Goal: Information Seeking & Learning: Understand process/instructions

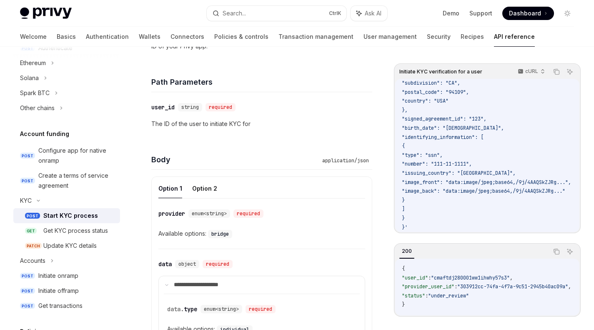
scroll to position [267, 0]
click at [204, 185] on button "Option 2" at bounding box center [204, 189] width 25 height 20
click at [181, 186] on button "Option 1" at bounding box center [170, 189] width 24 height 20
click at [197, 193] on button "Option 2" at bounding box center [204, 189] width 25 height 20
type textarea "*"
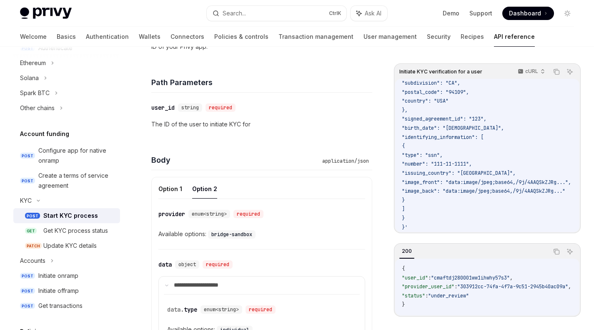
click at [170, 288] on summary "**********" at bounding box center [262, 284] width 206 height 17
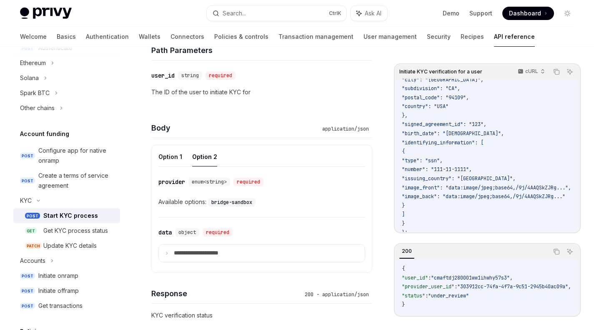
scroll to position [165, 0]
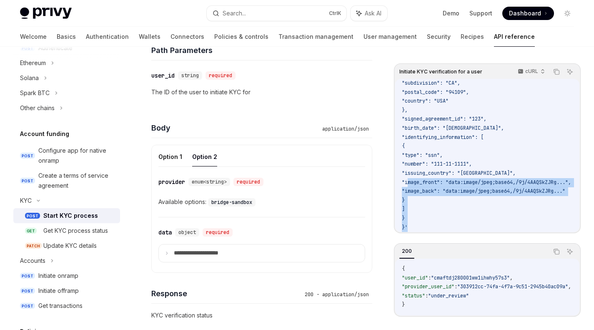
drag, startPoint x: 424, startPoint y: 216, endPoint x: 409, endPoint y: 178, distance: 40.9
click at [409, 178] on code "curl --request POST \ --url https://[DOMAIN_NAME]/v1/users/{user_id}/fiat/kyc \…" at bounding box center [508, 79] width 212 height 306
click at [556, 67] on button "Copy the contents from the code block" at bounding box center [556, 71] width 11 height 11
click at [97, 156] on div "Configure app for native onramp" at bounding box center [76, 155] width 77 height 20
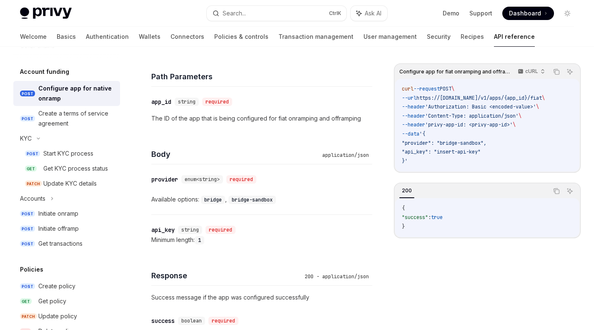
scroll to position [287, 0]
click at [79, 158] on div "Start KYC process" at bounding box center [68, 155] width 50 height 10
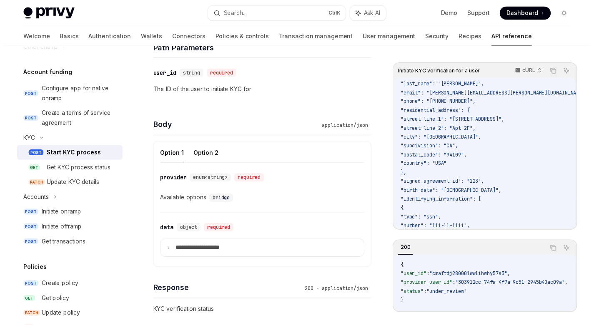
scroll to position [94, 0]
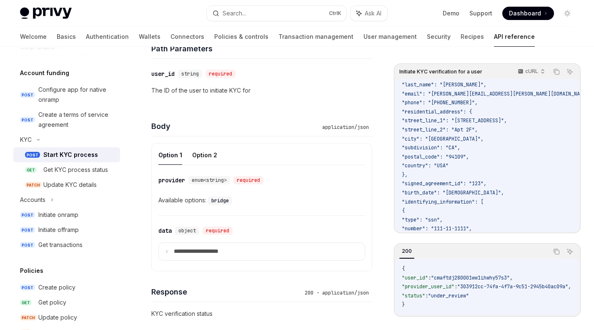
type textarea "*"
